Goal: Information Seeking & Learning: Learn about a topic

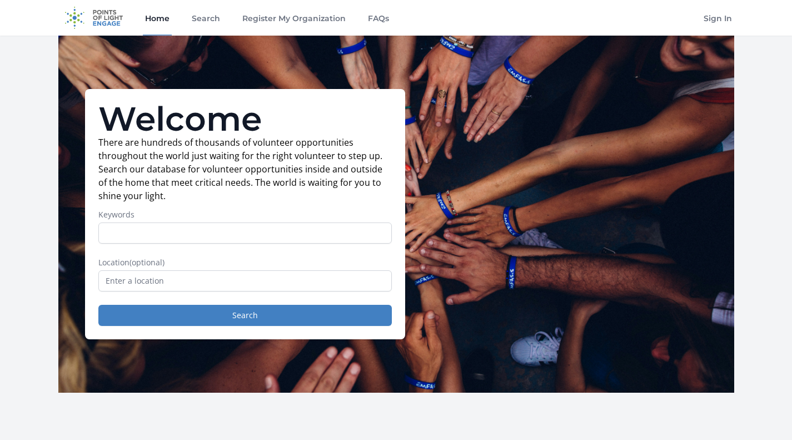
click at [320, 223] on input "Keywords" at bounding box center [244, 232] width 293 height 21
click at [310, 237] on input "Keywords" at bounding box center [244, 232] width 293 height 21
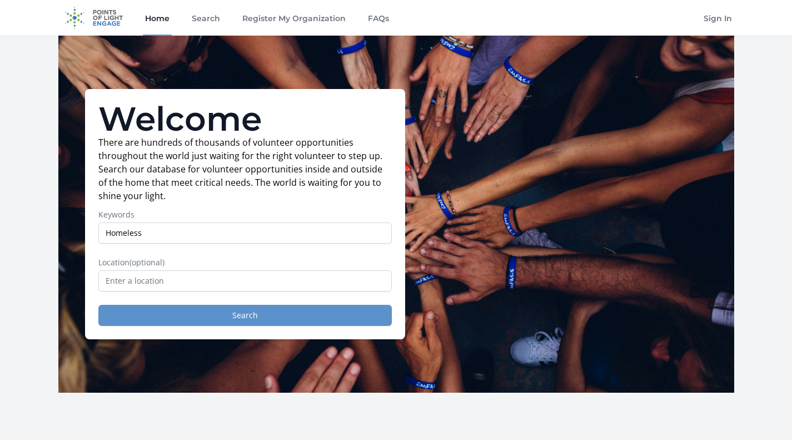
type input "Homeless"
click at [259, 321] on button "Search" at bounding box center [244, 315] width 293 height 21
